Goal: Task Accomplishment & Management: Manage account settings

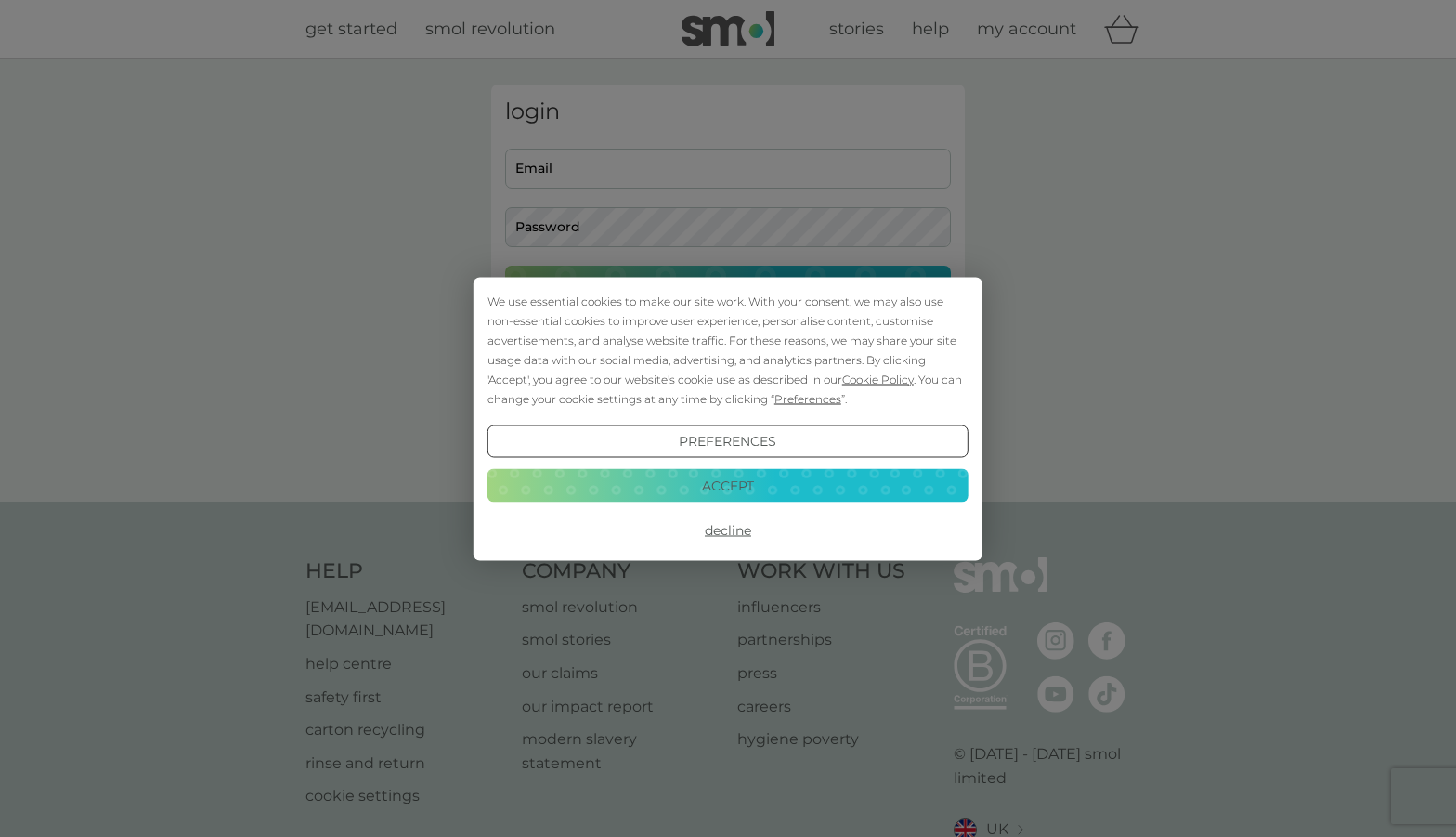
click at [727, 489] on button "Accept" at bounding box center [728, 486] width 481 height 34
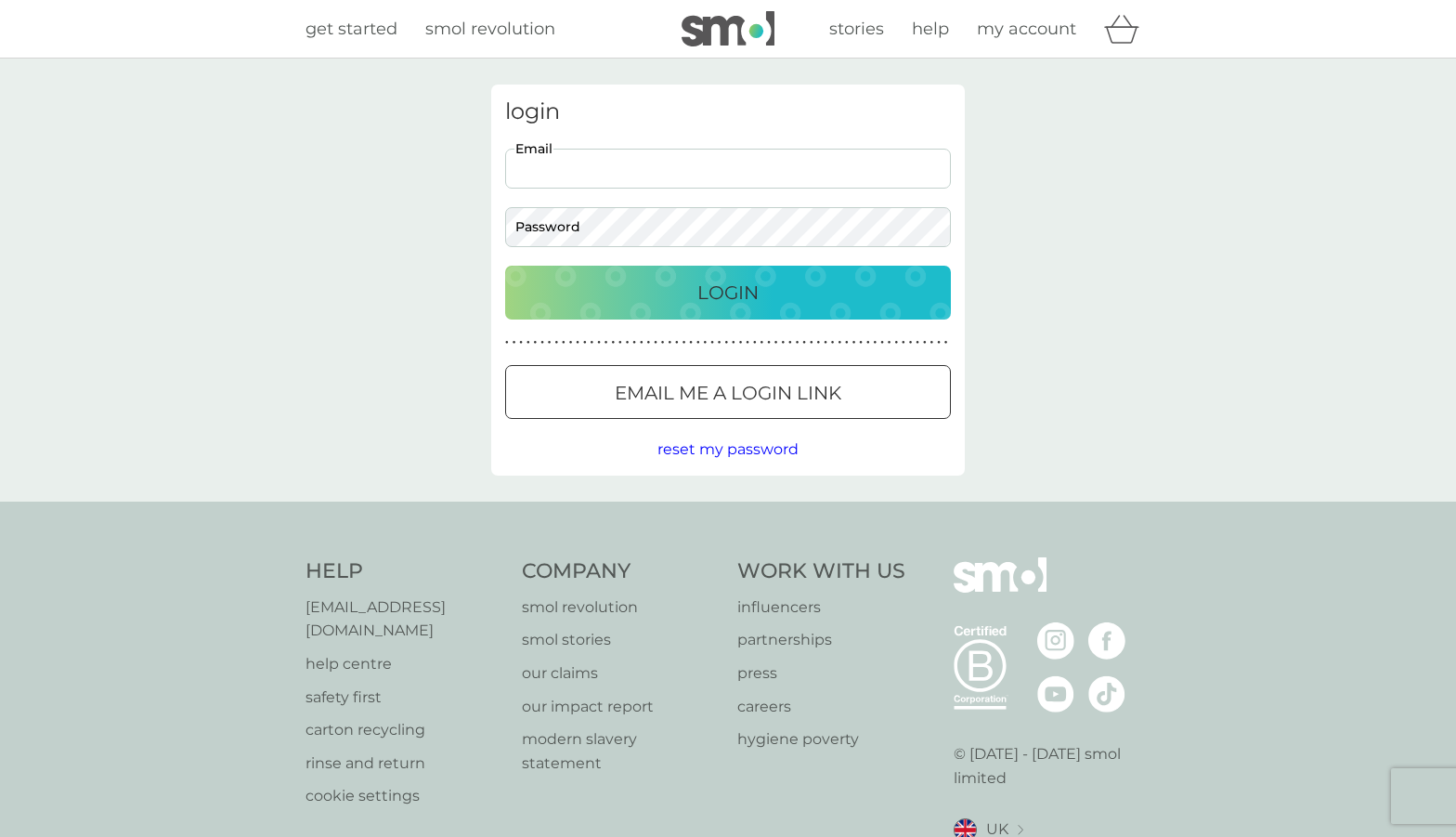
click at [614, 173] on input "Email" at bounding box center [728, 169] width 445 height 40
type input "[PERSON_NAME][EMAIL_ADDRESS][DOMAIN_NAME]"
click at [728, 292] on button "Login" at bounding box center [728, 293] width 445 height 54
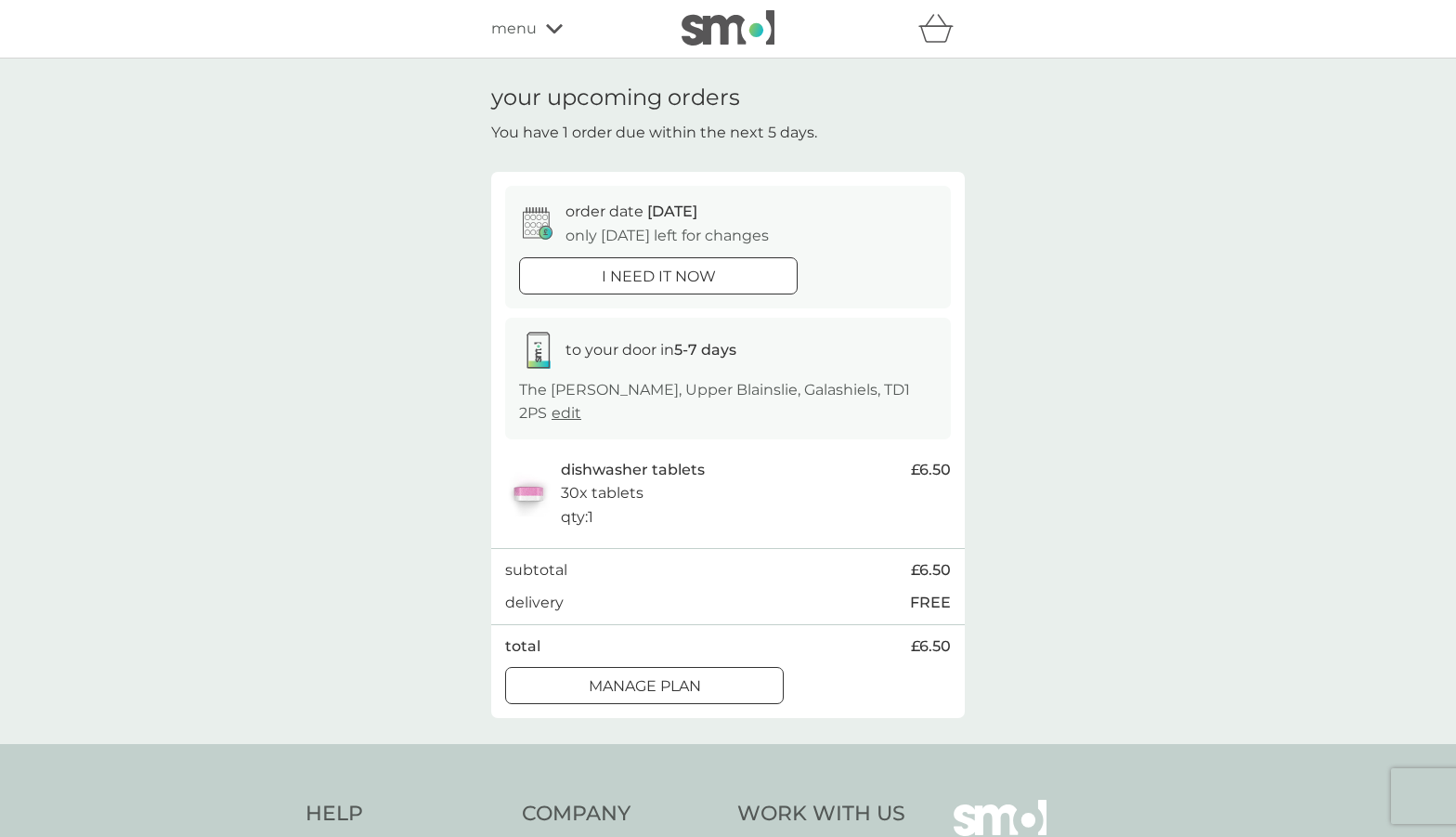
click at [705, 674] on div "Manage plan" at bounding box center [645, 686] width 277 height 24
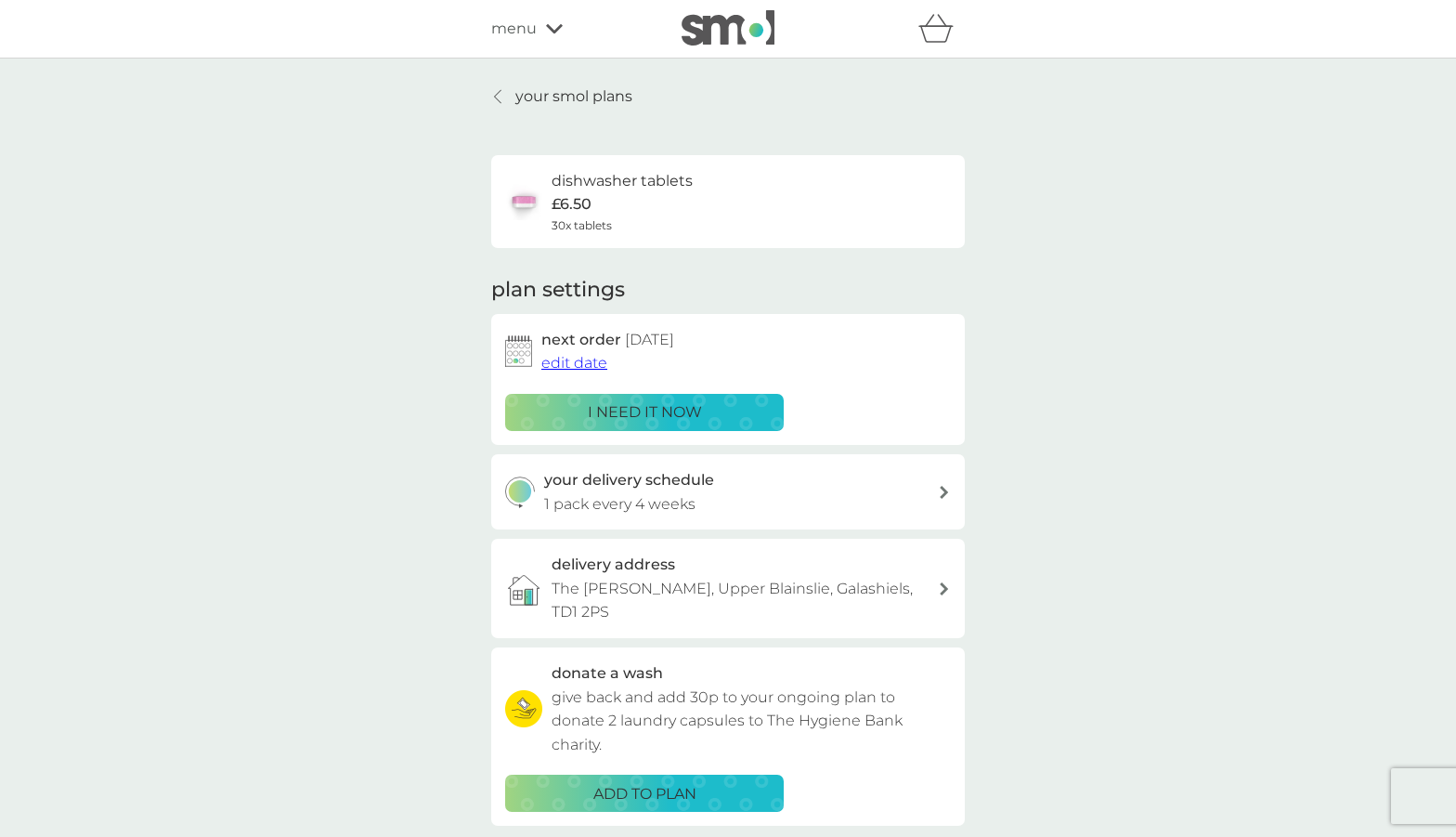
click at [569, 360] on span "edit date" at bounding box center [574, 362] width 66 height 18
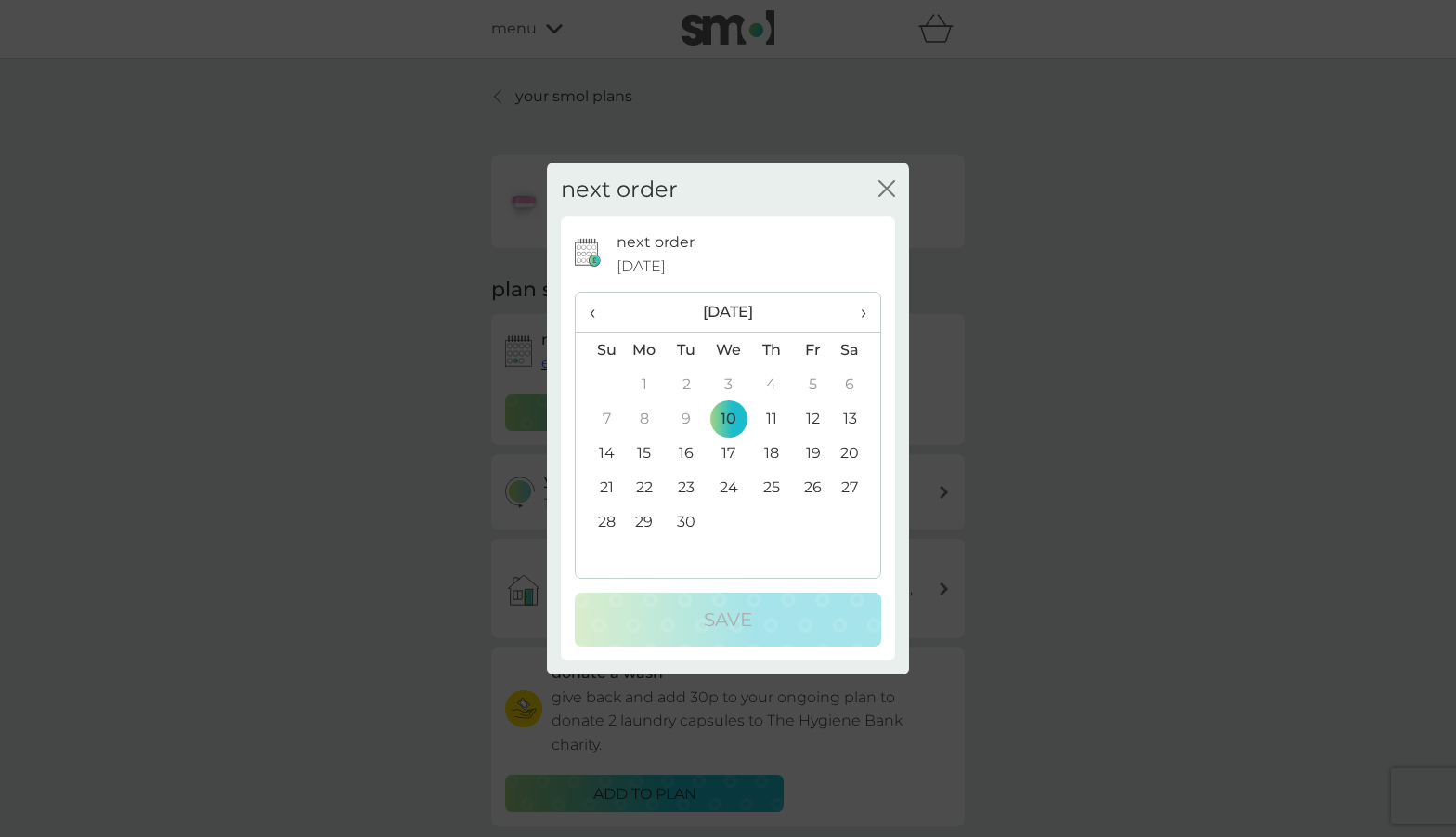
click at [730, 453] on td "17" at bounding box center [729, 452] width 43 height 35
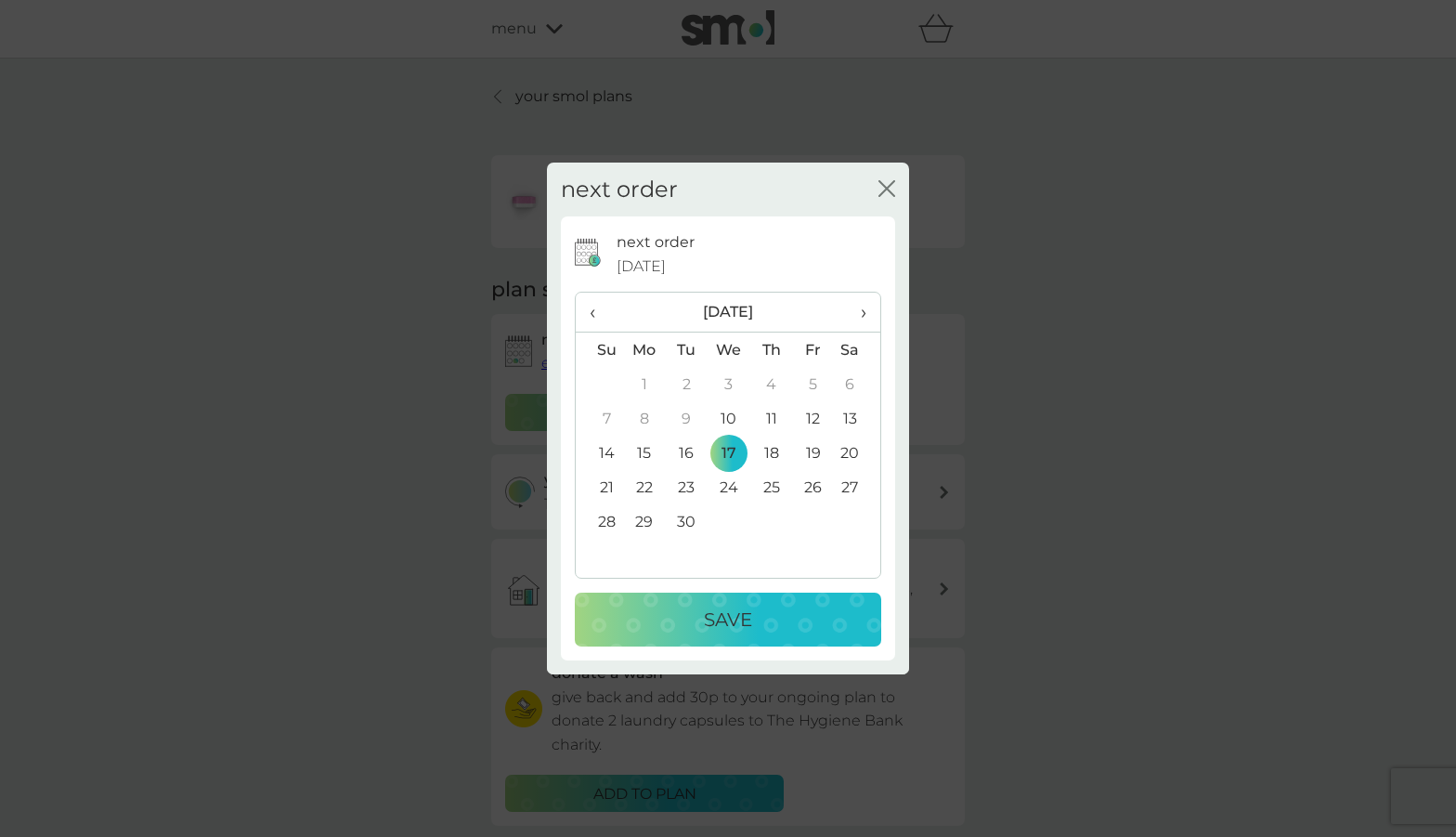
click at [722, 627] on p "Save" at bounding box center [728, 620] width 49 height 30
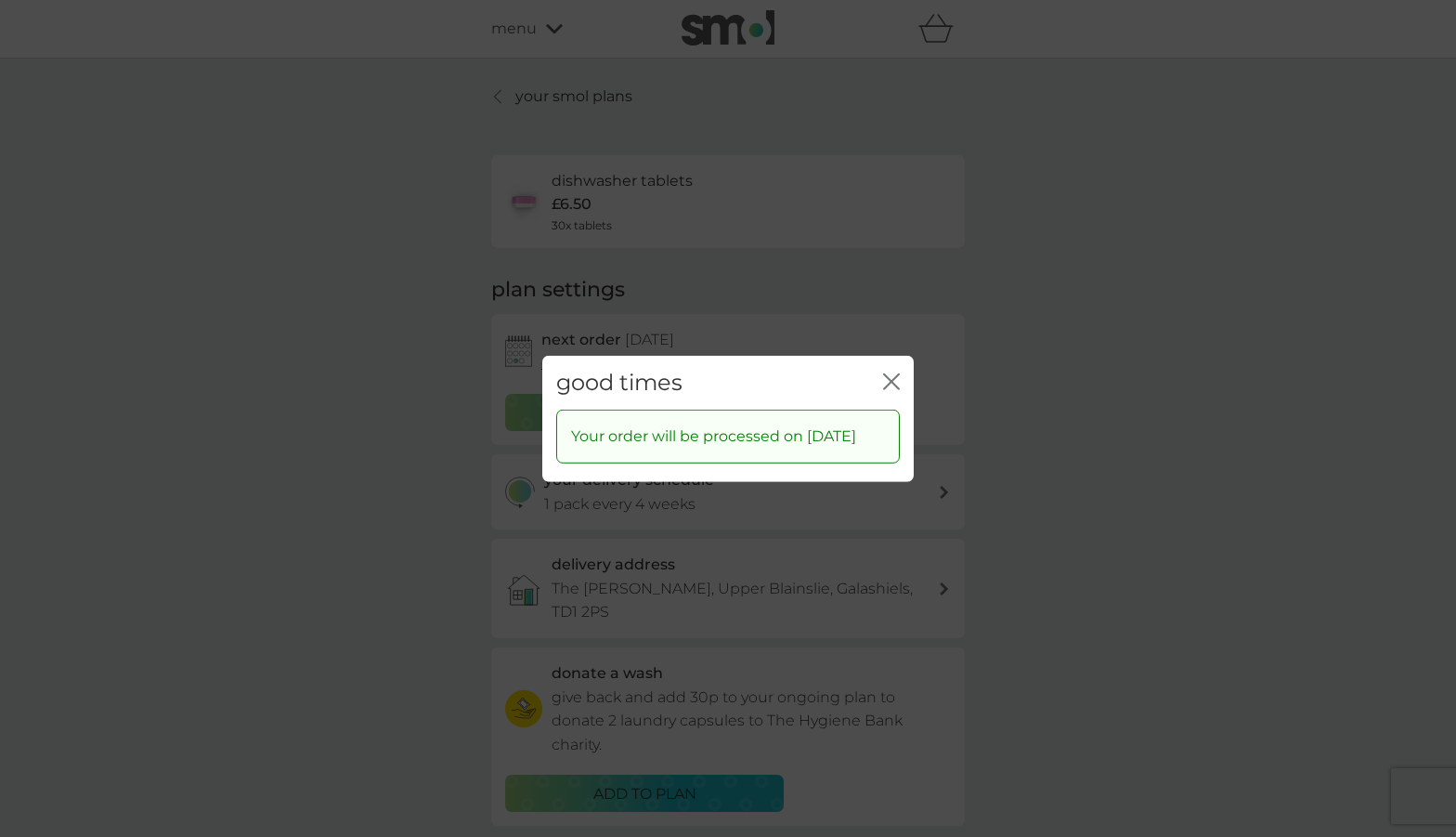
click at [887, 373] on icon "close" at bounding box center [891, 381] width 17 height 17
